Goal: Task Accomplishment & Management: Use online tool/utility

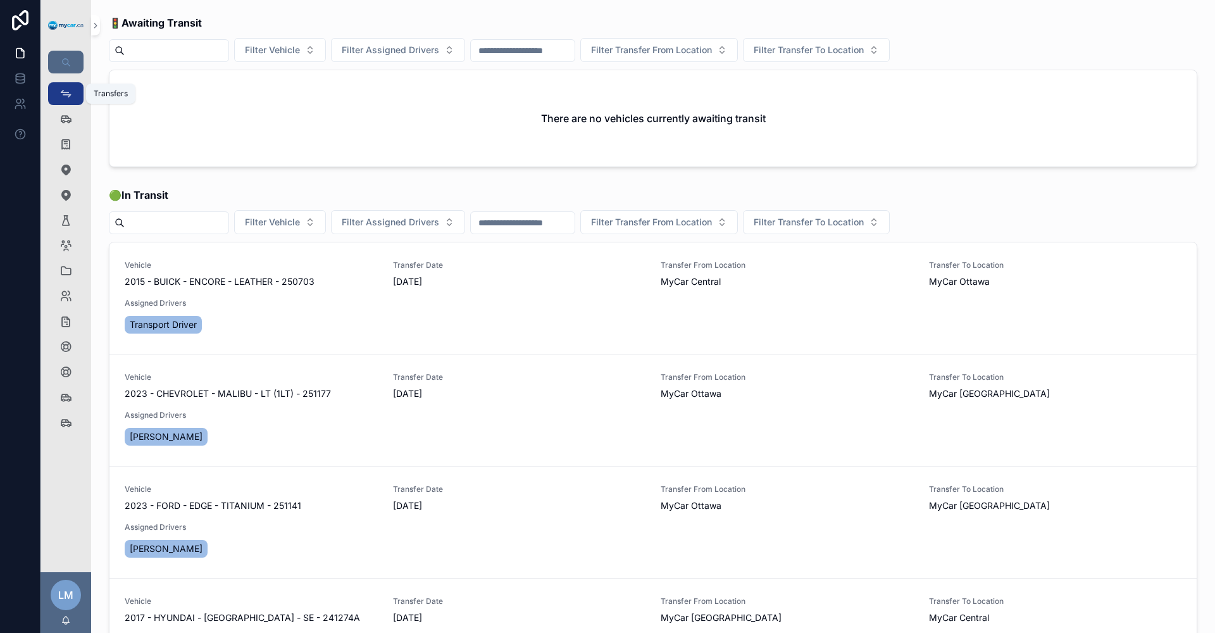
click at [59, 92] on icon "scrollable content" at bounding box center [65, 93] width 13 height 13
click at [70, 121] on icon "scrollable content" at bounding box center [65, 119] width 13 height 13
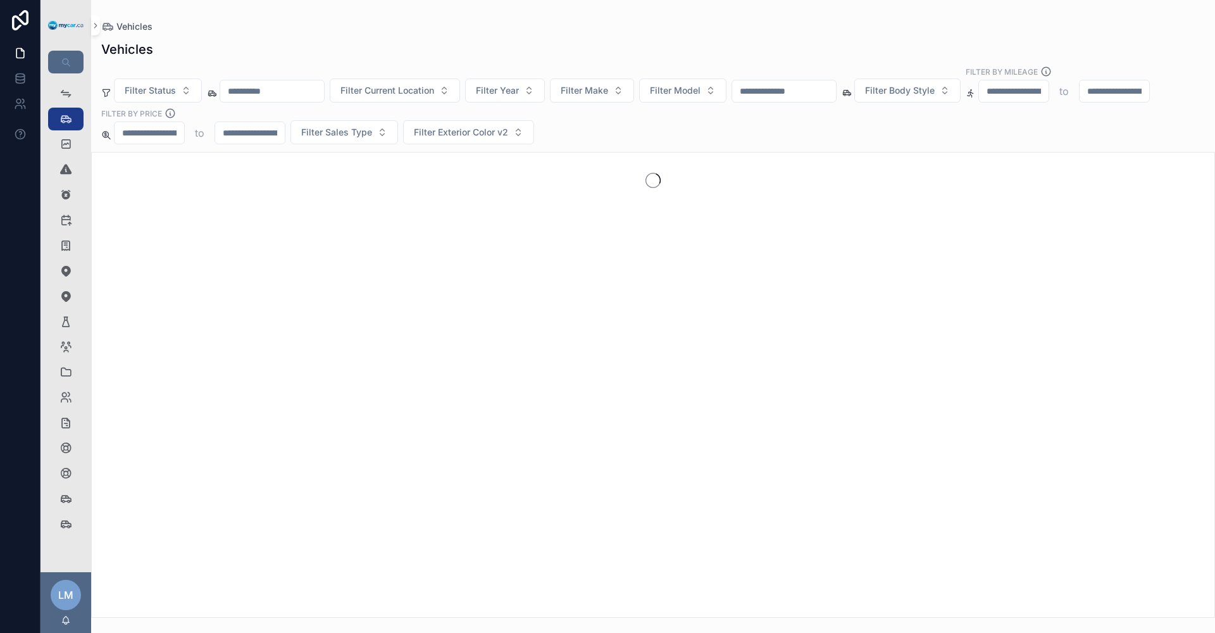
click at [836, 83] on input "scrollable content" at bounding box center [784, 91] width 104 height 18
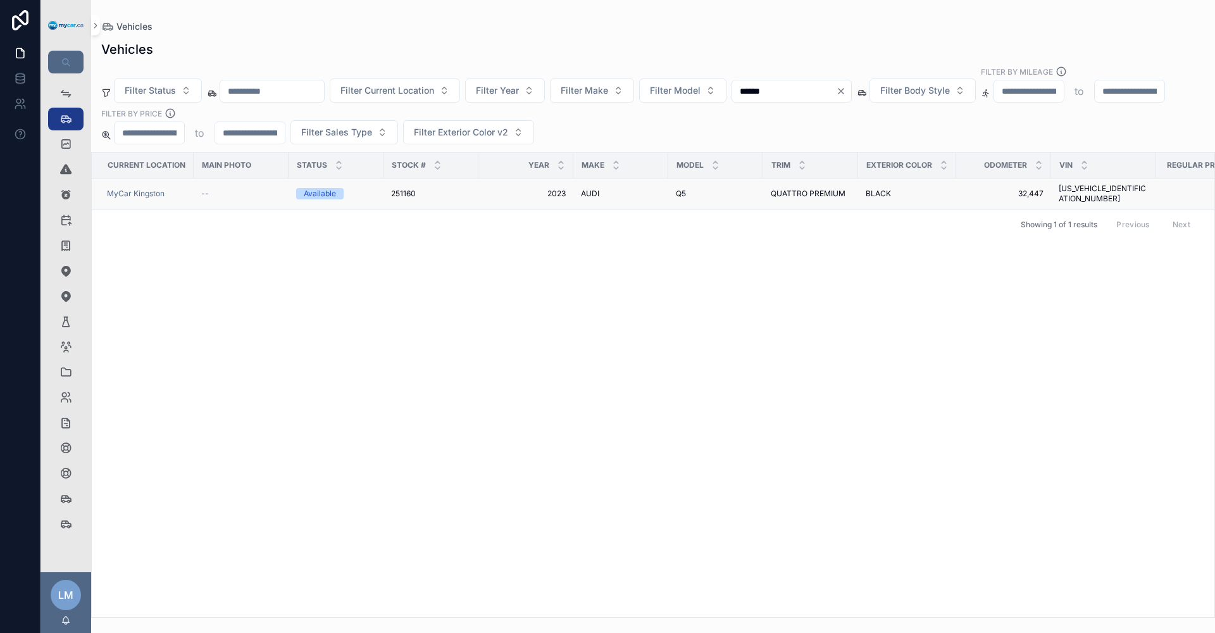
type input "******"
click at [993, 189] on span "32,447" at bounding box center [1004, 194] width 80 height 10
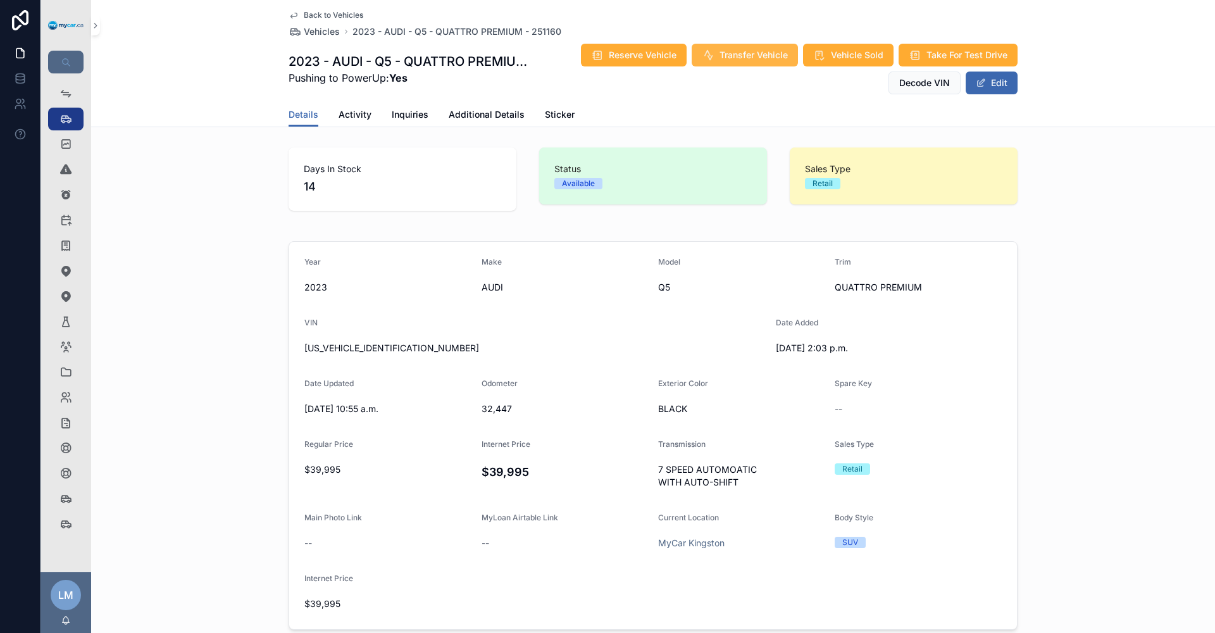
click at [753, 54] on span "Transfer Vehicle" at bounding box center [754, 55] width 68 height 13
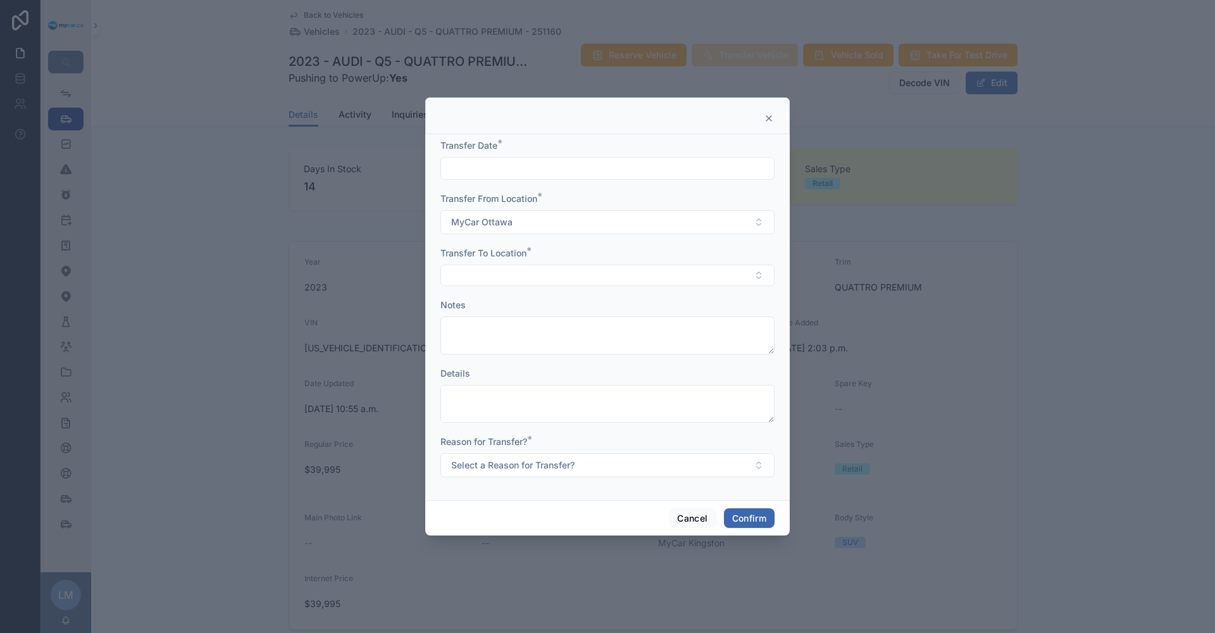
click at [618, 162] on input "text" at bounding box center [607, 168] width 333 height 18
click at [618, 202] on button "[DATE]" at bounding box center [608, 199] width 50 height 23
type input "**********"
click at [754, 220] on button "MyCar Ottawa" at bounding box center [607, 222] width 334 height 24
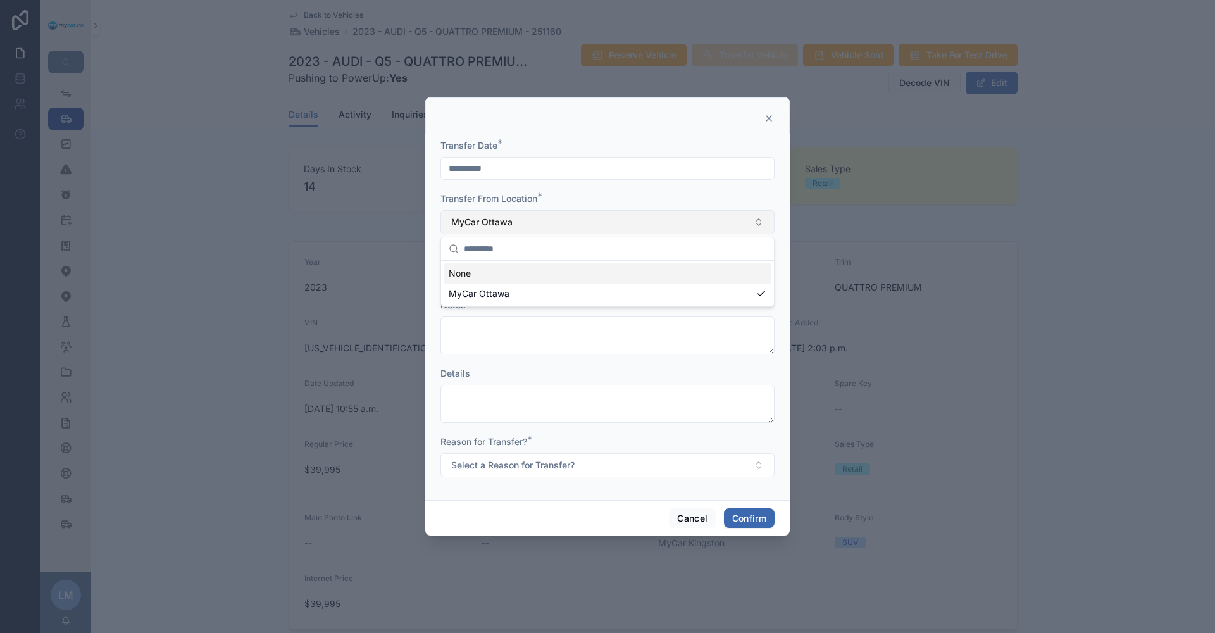
click at [754, 220] on button "MyCar Ottawa" at bounding box center [607, 222] width 334 height 24
drag, startPoint x: 954, startPoint y: 610, endPoint x: 966, endPoint y: 530, distance: 80.6
click at [967, 599] on div at bounding box center [607, 316] width 1215 height 633
click at [760, 222] on button "MyCar Ottawa" at bounding box center [607, 222] width 334 height 24
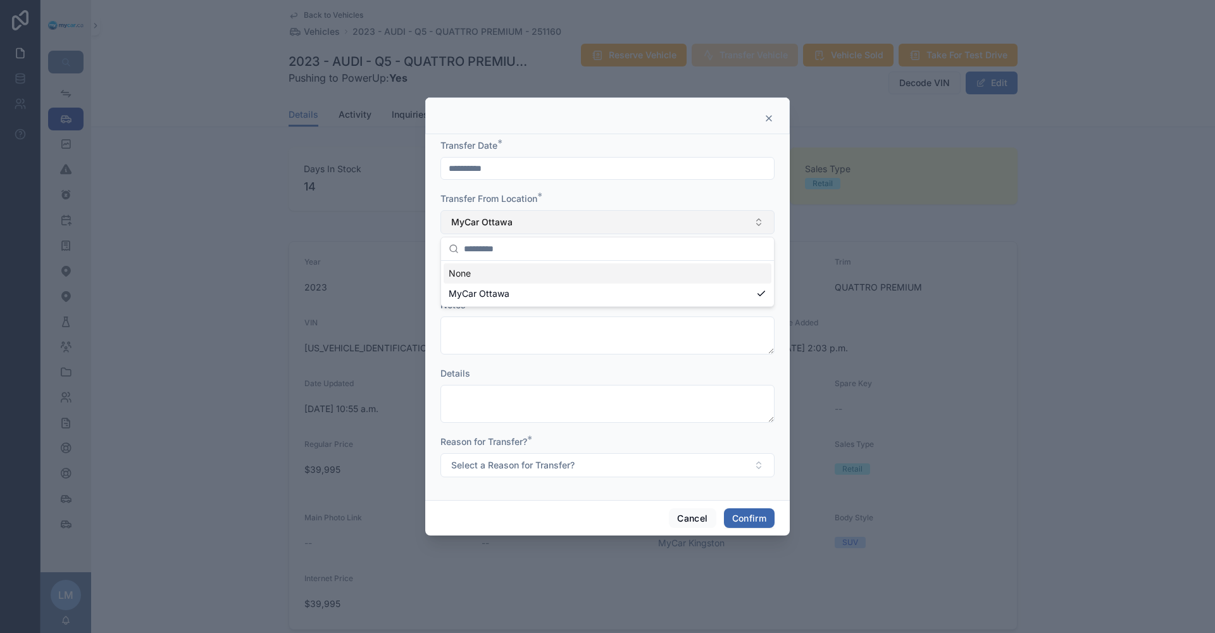
click at [760, 222] on button "MyCar Ottawa" at bounding box center [607, 222] width 334 height 24
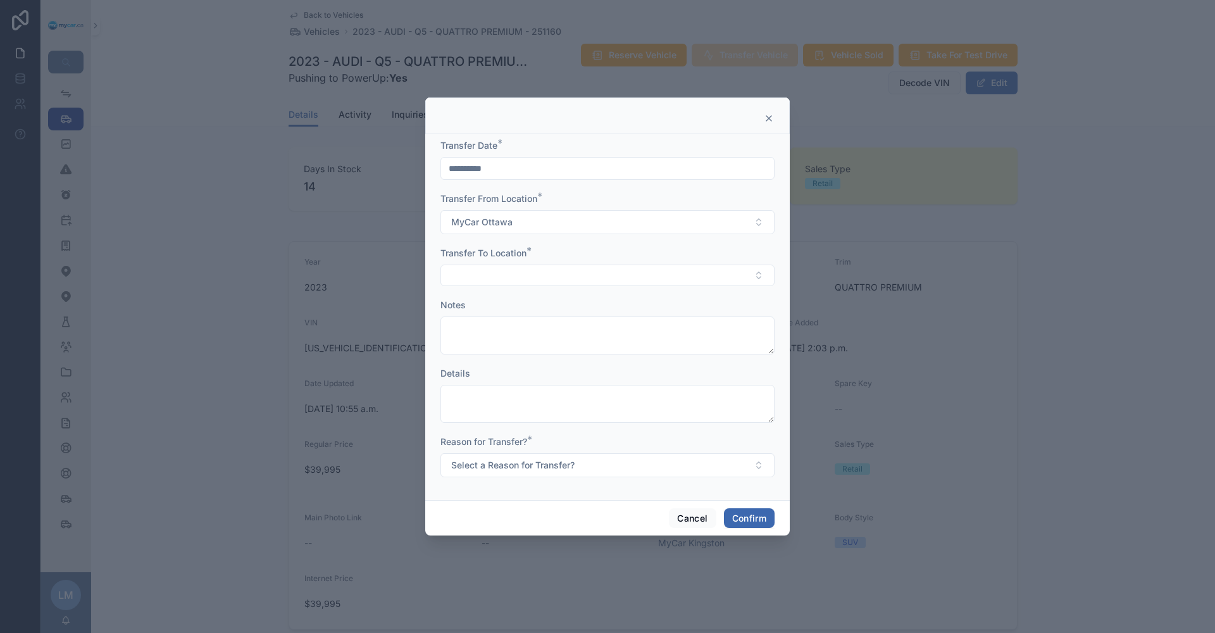
click at [771, 123] on icon at bounding box center [769, 118] width 10 height 10
